Goal: Task Accomplishment & Management: Use online tool/utility

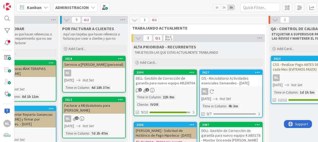
scroll to position [0, 111]
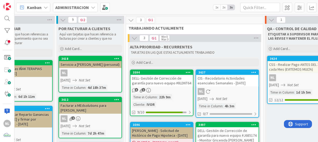
click at [233, 90] on div "NL" at bounding box center [227, 91] width 62 height 7
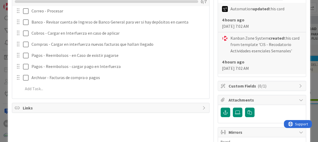
scroll to position [106, 0]
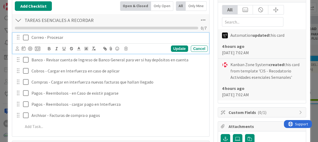
click at [25, 38] on icon at bounding box center [27, 37] width 8 height 6
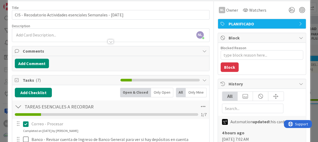
scroll to position [0, 0]
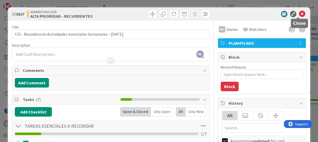
click at [299, 12] on icon at bounding box center [302, 14] width 6 height 6
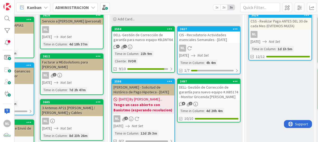
scroll to position [53, 130]
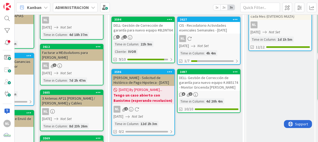
click at [216, 89] on div "DELL- Gestión de Corrección de garantía para nuevo equipo #J685174 - Monitor Gr…" at bounding box center [209, 82] width 62 height 16
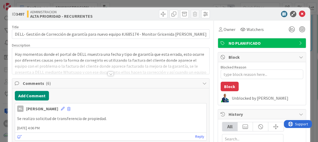
type textarea "x"
click at [299, 13] on icon at bounding box center [302, 14] width 6 height 6
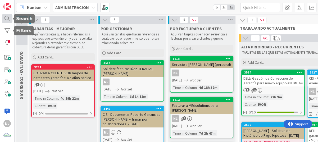
click at [6, 17] on div at bounding box center [7, 19] width 11 height 10
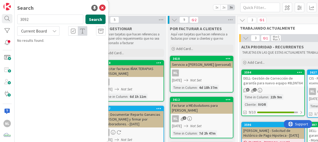
type input "3092"
click at [96, 19] on button "Search" at bounding box center [95, 20] width 20 height 10
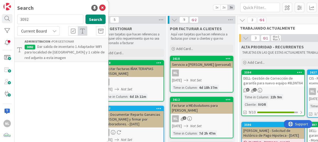
click at [55, 51] on span "Dar salida de inventario 1 Adaptador WIFI para localidad de Tocumen y 1 cable d…" at bounding box center [65, 52] width 80 height 16
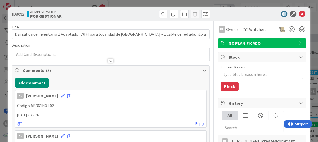
type textarea "x"
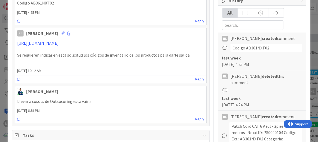
scroll to position [132, 0]
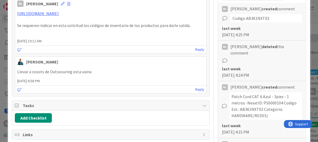
click at [145, 77] on div "Gabriel Adrian 14 May 2025 6:58 PM Llevar a cosots de Outsocuring esta vaina 14…" at bounding box center [111, 75] width 192 height 38
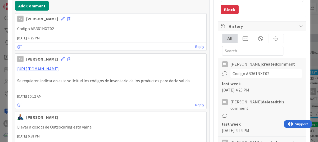
scroll to position [0, 0]
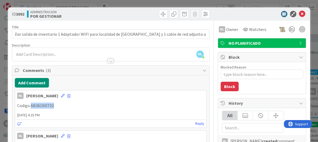
drag, startPoint x: 31, startPoint y: 107, endPoint x: 54, endPoint y: 105, distance: 22.8
click at [54, 105] on p "Codigo AB361NXT02" at bounding box center [110, 106] width 187 height 6
drag, startPoint x: 54, startPoint y: 105, endPoint x: 45, endPoint y: 107, distance: 9.0
copy p "AB361NXT02"
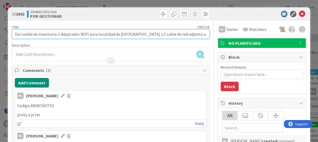
drag, startPoint x: 57, startPoint y: 34, endPoint x: 97, endPoint y: 31, distance: 40.3
click at [97, 31] on input "Dar salida de inventario 1 Adaptador WIFI para localidad de Tocumen y 1 cable d…" at bounding box center [111, 34] width 198 height 10
type input "Dar salida de inventario localidad de Tocumen y 1 cable de red adjunto a esta i…"
type textarea "x"
click at [166, 36] on input "Dar salida de inventario localidad de Tocumen y 1 cable de red adjunto a esta i…" at bounding box center [111, 34] width 198 height 10
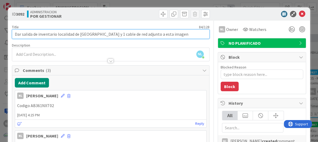
type input "Dar salida de inventario localidad de Tocumen y 1 cable de red adjunto a esta i…"
type textarea "x"
drag, startPoint x: 56, startPoint y: 35, endPoint x: 99, endPoint y: 38, distance: 42.9
click at [99, 38] on input "Dar salida de inventario localidad de Tocumen y 1 cable de red adjunto a esta i…" at bounding box center [111, 34] width 198 height 10
type input "Dar salida de inventario 1 cable de red adjunto a esta imagen."
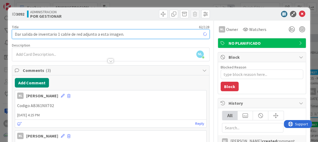
type textarea "x"
click at [126, 34] on input "Dar salida de inventario 1 cable de red adjunto a esta imagen." at bounding box center [111, 34] width 198 height 10
paste input "localidad de Tocumen y"
type input "Dar salida de inventario 1 cable de red adjunto a esta imagen. localidad de Toc…"
type textarea "x"
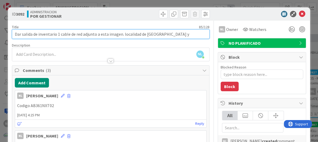
click at [123, 34] on input "Dar salida de inventario 1 cable de red adjunto a esta imagen. localidad de Toc…" at bounding box center [111, 34] width 198 height 10
type input "Dar salida de inventario 1 cable de red adjunto a esta imagen.localidad de Tocu…"
type textarea "x"
type input "Dar salida de inventario 1 cable de red adjunto a esta imagenlocalidad de Tocum…"
type textarea "x"
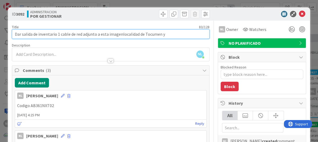
type input "Dar salida de inventario 1 cable de red adjunto a esta imagen,localidad de Tocu…"
type textarea "x"
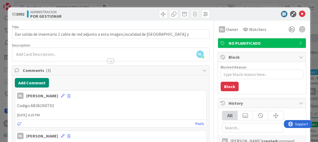
click at [142, 51] on div "NL Nubia Lopez joined 20 m ago" at bounding box center [110, 54] width 197 height 13
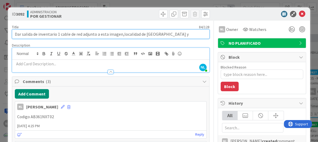
click at [167, 35] on input "Dar salida de inventario 1 cable de red adjunto a esta imagen,localidad de Tocu…" at bounding box center [111, 34] width 198 height 10
type input "Dar salida de inventario 1 cable de red adjunto a esta imagen,localidad de Tocu…"
type textarea "x"
type input "Dar salida de inventario 1 cable de red adjunto a esta imagen,localidad de Tocu…"
type textarea "x"
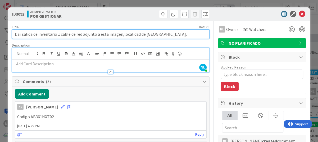
type input "Dar salida de inventario 1 cable de red adjunto a esta imagen,localidad de Tocu…"
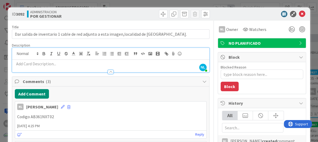
click at [167, 107] on div "NL Nubia Lopez 13 August 2025 4:25 PM" at bounding box center [110, 106] width 191 height 8
click at [143, 116] on p "Codigo AB361NXT02" at bounding box center [110, 117] width 187 height 6
drag, startPoint x: 31, startPoint y: 117, endPoint x: 54, endPoint y: 116, distance: 23.8
click at [54, 116] on p "Codigo AB361NXT02" at bounding box center [110, 117] width 187 height 6
drag, startPoint x: 54, startPoint y: 116, endPoint x: 44, endPoint y: 116, distance: 10.8
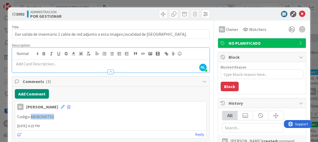
copy p "AB361NXT02"
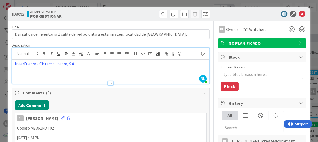
click at [26, 77] on div "InterFuerza - Cistecca Latam, S.A." at bounding box center [110, 72] width 197 height 24
click at [144, 68] on div "InterFuerza - Cistecca Latam, S.A." at bounding box center [110, 72] width 197 height 24
click at [131, 109] on div "Add Comment" at bounding box center [111, 106] width 192 height 10
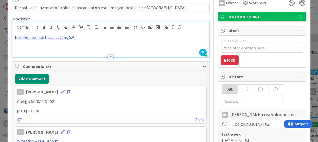
scroll to position [53, 0]
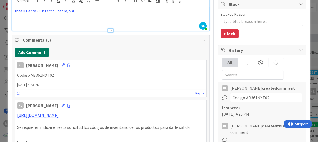
click at [24, 53] on button "Add Comment" at bounding box center [32, 53] width 34 height 10
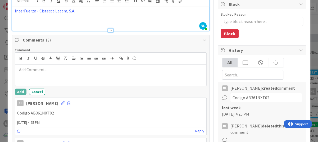
click at [29, 71] on p at bounding box center [110, 70] width 187 height 6
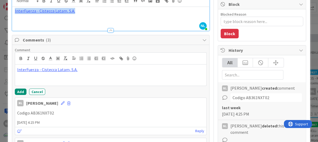
drag, startPoint x: 94, startPoint y: 12, endPoint x: -1, endPoint y: 12, distance: 94.7
click at [0, 12] on html "NL Kanban ADMINISTRACION 1x 2x 3x 0 GARANTIAS - CORREGUIR Aquí van tarjetas que…" at bounding box center [159, 71] width 318 height 142
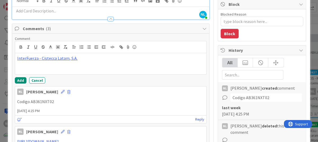
click at [162, 100] on p "Codigo AB361NXT02" at bounding box center [110, 102] width 187 height 6
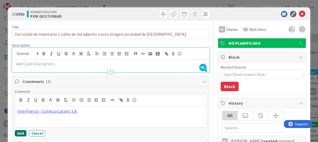
click at [16, 133] on button "Add" at bounding box center [21, 133] width 12 height 6
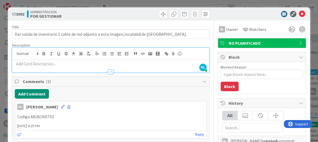
type textarea "x"
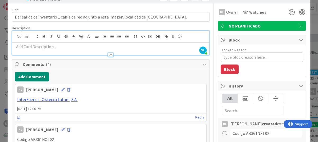
scroll to position [26, 0]
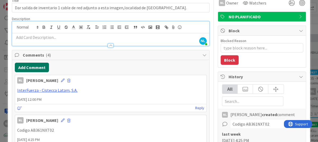
click at [34, 66] on button "Add Comment" at bounding box center [32, 68] width 34 height 10
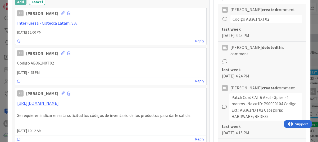
scroll to position [106, 0]
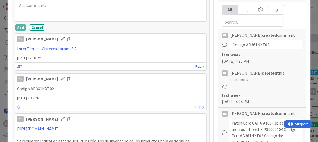
click at [61, 39] on icon at bounding box center [63, 39] width 4 height 4
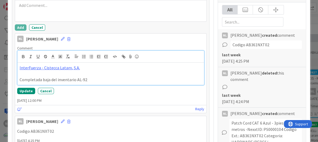
click at [94, 79] on p "Completada baja del inventario AL-92" at bounding box center [111, 80] width 182 height 6
drag, startPoint x: 84, startPoint y: 80, endPoint x: 76, endPoint y: 79, distance: 8.2
click at [76, 79] on p "Completada baja del inventario AL-92 Manejo de Inventario AI-92" at bounding box center [111, 80] width 182 height 6
click at [151, 79] on p "Completada baja del inventario Manejo de Inventario AI-92" at bounding box center [111, 80] width 182 height 6
drag, startPoint x: 76, startPoint y: 80, endPoint x: 116, endPoint y: 77, distance: 39.8
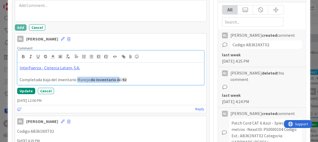
click at [116, 77] on p "Completada baja del inventario Manejo de Inventario AI-92" at bounding box center [111, 80] width 182 height 6
click at [116, 77] on p "Completada baja del inventario AI-92" at bounding box center [111, 80] width 182 height 6
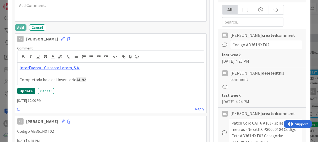
click at [23, 92] on button "Update" at bounding box center [26, 91] width 18 height 6
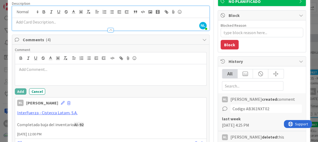
scroll to position [0, 0]
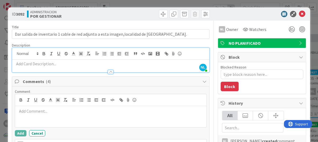
click at [33, 64] on p at bounding box center [111, 64] width 192 height 6
click at [299, 13] on icon at bounding box center [302, 14] width 6 height 6
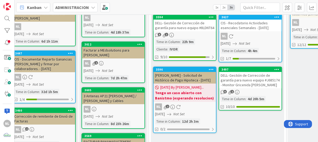
scroll to position [43, 88]
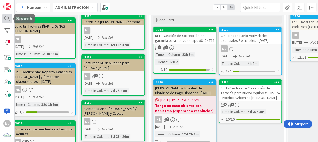
click at [9, 18] on div at bounding box center [7, 19] width 11 height 10
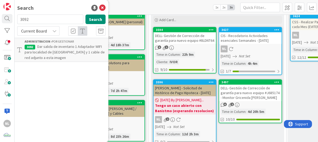
click at [65, 49] on span "Dar salida de inventario 1 Adaptador WIFI para localidad de Tocumen y 1 cable d…" at bounding box center [65, 52] width 80 height 16
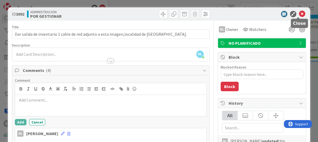
click at [299, 13] on icon at bounding box center [302, 14] width 6 height 6
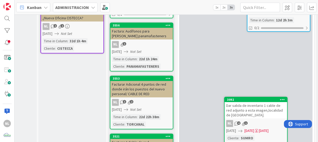
scroll to position [232, 69]
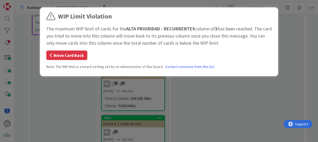
click at [73, 56] on button "Move Card Back" at bounding box center [66, 56] width 41 height 10
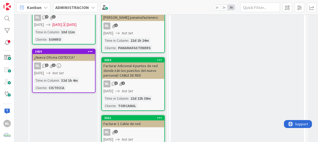
scroll to position [206, 69]
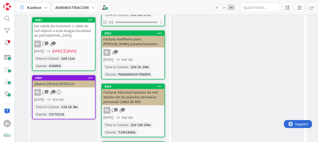
click at [62, 44] on div "NL 4 1" at bounding box center [64, 43] width 62 height 7
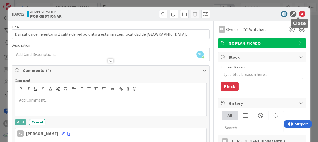
click at [299, 12] on icon at bounding box center [302, 14] width 6 height 6
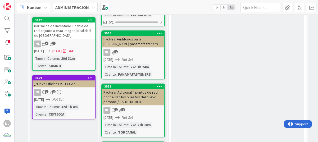
click at [65, 56] on div "29d 31m" at bounding box center [68, 59] width 16 height 6
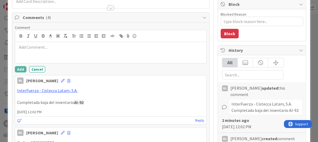
click at [31, 68] on button "Cancel" at bounding box center [37, 69] width 16 height 6
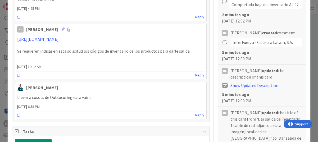
scroll to position [212, 0]
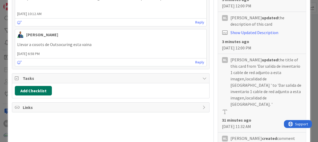
click at [25, 91] on button "Add Checklist" at bounding box center [33, 91] width 37 height 10
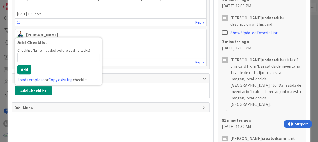
click at [25, 91] on button "Add Checklist" at bounding box center [33, 91] width 37 height 10
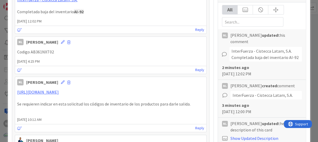
scroll to position [0, 0]
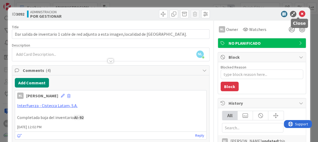
click at [299, 12] on icon at bounding box center [302, 14] width 6 height 6
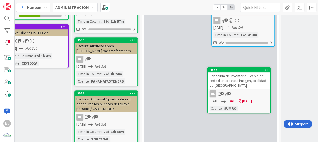
scroll to position [200, 96]
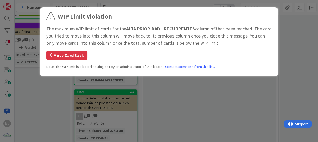
click at [66, 54] on button "Move Card Back" at bounding box center [66, 56] width 41 height 10
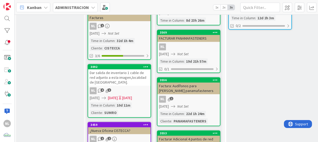
scroll to position [159, 12]
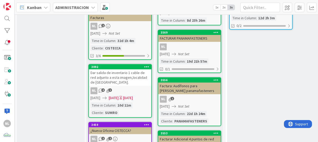
click at [119, 97] on span "10/03/2025" at bounding box center [114, 98] width 10 height 6
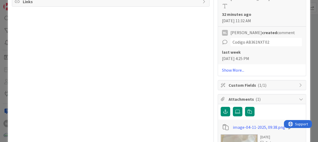
scroll to position [413, 0]
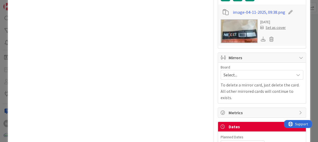
scroll to position [449, 0]
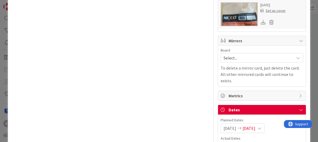
click at [229, 107] on span "Dates" at bounding box center [263, 110] width 68 height 6
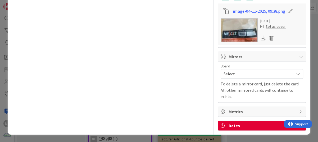
scroll to position [413, 0]
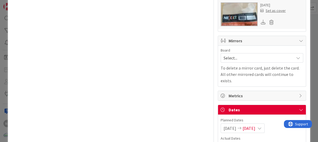
click at [299, 108] on icon at bounding box center [301, 110] width 4 height 4
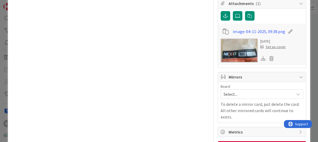
click at [298, 101] on p "To delete a mirror card, just delete the card. All other mirrored cards will co…" at bounding box center [262, 110] width 83 height 19
type textarea "x"
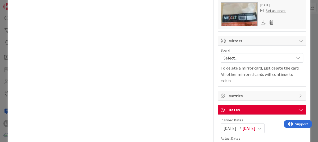
click at [262, 126] on icon at bounding box center [259, 128] width 4 height 4
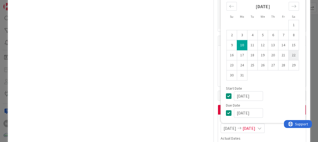
scroll to position [423, 0]
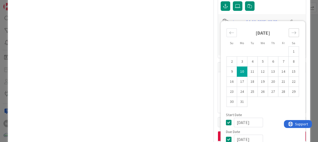
click at [291, 30] on icon "Move forward to switch to the next month." at bounding box center [293, 32] width 5 height 5
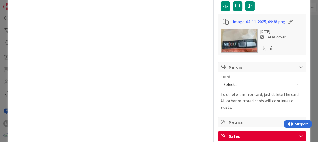
scroll to position [449, 0]
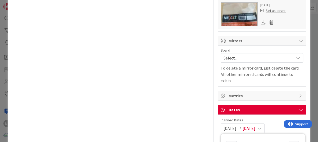
click at [254, 125] on span "10/03/2025" at bounding box center [249, 128] width 13 height 6
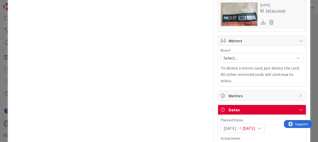
click at [262, 126] on icon at bounding box center [259, 128] width 4 height 4
drag, startPoint x: 276, startPoint y: 122, endPoint x: 223, endPoint y: 62, distance: 80.6
click at [262, 126] on icon at bounding box center [259, 128] width 4 height 4
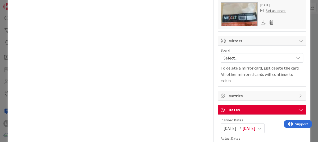
click at [262, 126] on icon at bounding box center [259, 128] width 4 height 4
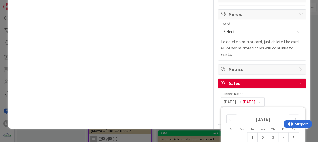
scroll to position [539, 0]
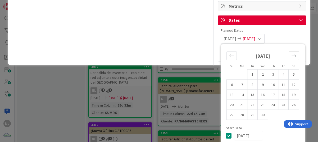
click at [291, 53] on icon "Move forward to switch to the next month." at bounding box center [293, 55] width 5 height 5
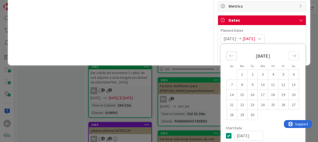
click at [229, 53] on icon "Move backward to switch to the previous month." at bounding box center [231, 55] width 5 height 5
click at [258, 100] on td "20" at bounding box center [262, 105] width 10 height 10
type input "20/08/2025"
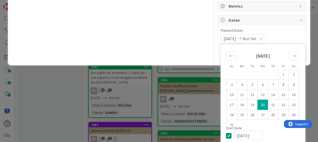
click at [286, 34] on div "20/08/2025 Not Set Su Mo Tu We Th Fr Sa July 2025 1 2 3 4 5 6 7 8 9 10 11 12 13…" at bounding box center [262, 39] width 83 height 10
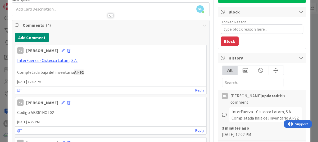
scroll to position [0, 0]
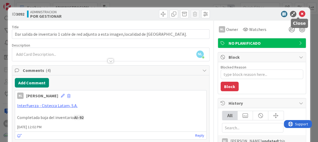
click at [299, 14] on icon at bounding box center [302, 14] width 6 height 6
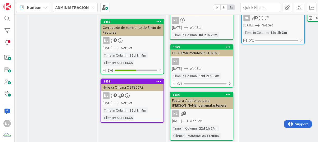
scroll to position [132, 0]
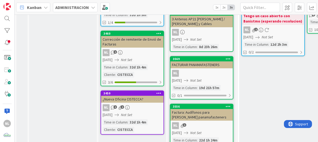
click at [140, 57] on div "04/07/2025 Not Set" at bounding box center [133, 60] width 61 height 6
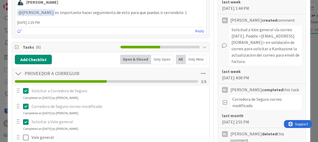
scroll to position [212, 0]
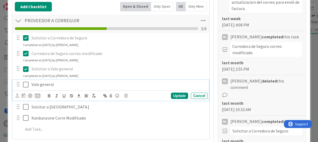
click at [27, 85] on icon at bounding box center [27, 84] width 8 height 6
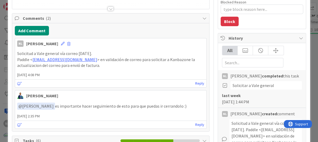
scroll to position [53, 0]
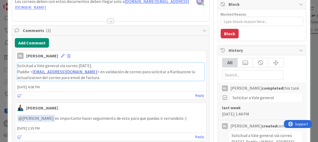
click at [42, 72] on link "help@paddle.com" at bounding box center [65, 71] width 65 height 5
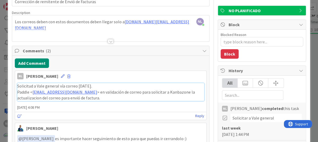
scroll to position [0, 0]
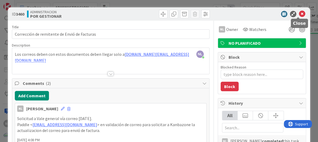
click at [299, 12] on icon at bounding box center [302, 14] width 6 height 6
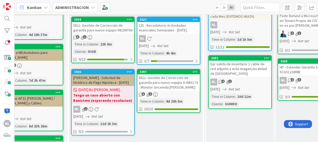
scroll to position [53, 173]
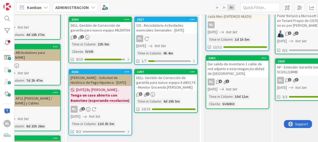
click at [242, 74] on div "Dar salida de inventario 1 cable de red adjunto a esta imagen,localidad de Tocu…" at bounding box center [237, 69] width 62 height 16
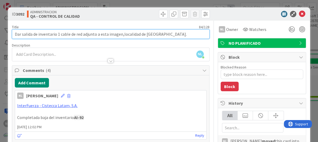
drag, startPoint x: 14, startPoint y: 36, endPoint x: 57, endPoint y: 38, distance: 42.9
click at [57, 38] on input "Dar salida de inventario 1 cable de red adjunto a esta imagen,localidad de Tocu…" at bounding box center [111, 34] width 198 height 10
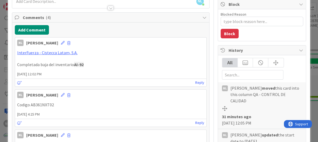
scroll to position [106, 0]
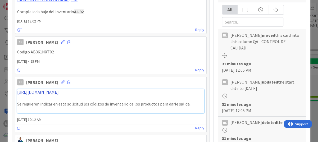
click at [59, 93] on link "https://help.interfuerza.com/docs/ajustes-de-inventario" at bounding box center [38, 91] width 42 height 5
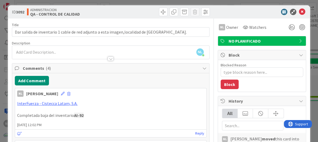
scroll to position [0, 0]
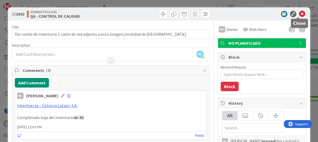
click at [299, 12] on icon at bounding box center [302, 14] width 6 height 6
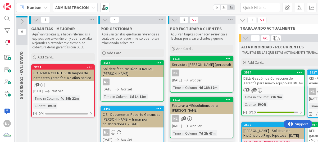
click at [224, 40] on p "Aquí van tarjetas que hacen referencia a facturas por crear a clientes y que no" at bounding box center [201, 36] width 61 height 9
click at [204, 62] on div "Servicio a George Millar (personal)" at bounding box center [201, 64] width 62 height 7
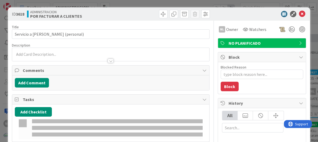
type textarea "x"
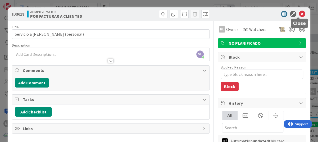
click at [299, 13] on icon at bounding box center [302, 14] width 6 height 6
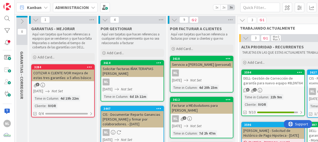
click at [224, 39] on p "Aquí van tarjetas que hacen referencia a facturas por crear a clientes y que no" at bounding box center [201, 36] width 61 height 9
drag, startPoint x: 224, startPoint y: 39, endPoint x: 196, endPoint y: 35, distance: 28.3
click at [196, 35] on p "Aquí van tarjetas que hacen referencia a facturas por crear a clientes y que no" at bounding box center [201, 36] width 61 height 9
drag, startPoint x: 196, startPoint y: 35, endPoint x: 207, endPoint y: 44, distance: 13.9
click at [207, 44] on div "POR FACTURAR A CLIENTES Aquí van tarjetas que hacen referencia a facturas por c…" at bounding box center [202, 39] width 68 height 30
